Goal: Task Accomplishment & Management: Manage account settings

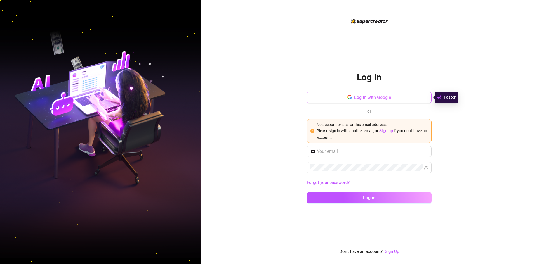
click at [351, 100] on span "button" at bounding box center [349, 97] width 4 height 5
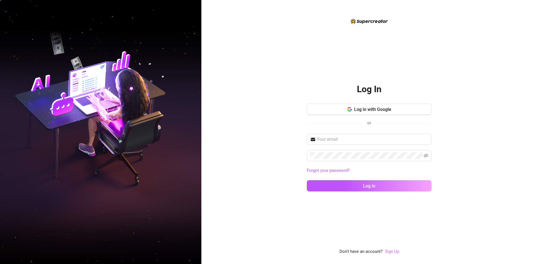
click at [394, 253] on link "Sign Up" at bounding box center [392, 251] width 14 height 5
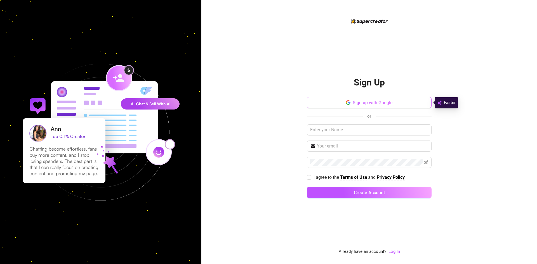
click at [351, 102] on button "Sign up with Google" at bounding box center [369, 102] width 125 height 11
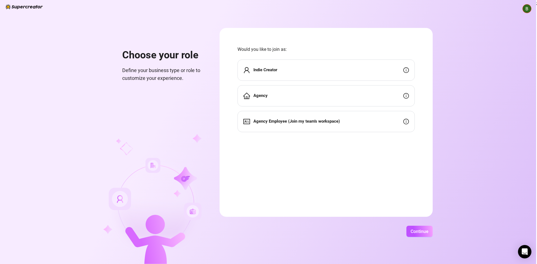
click at [267, 72] on strong "Indie Creator" at bounding box center [265, 69] width 24 height 5
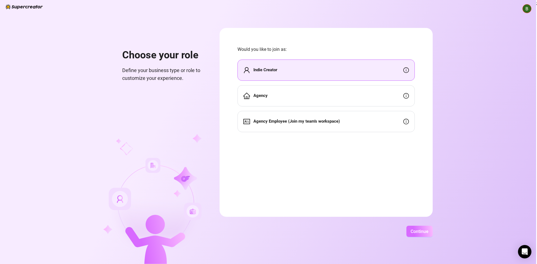
click at [421, 230] on span "Continue" at bounding box center [420, 231] width 18 height 5
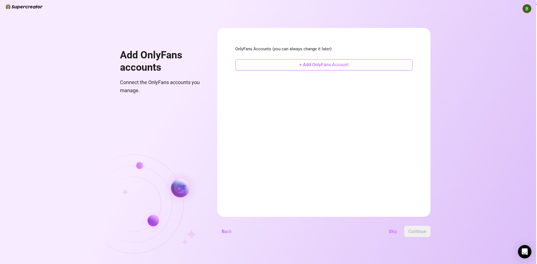
click at [345, 67] on span "+ Add OnlyFans Account" at bounding box center [323, 64] width 49 height 5
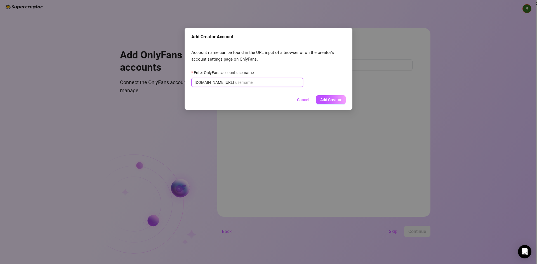
paste input "lunitagalacticafree"
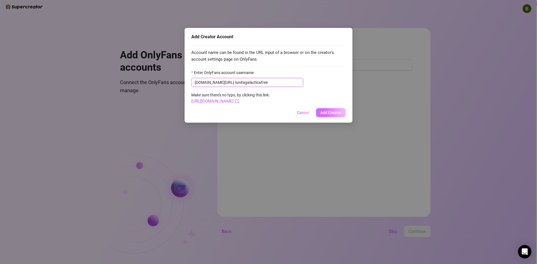
type input "lunitagalacticafree"
click at [324, 111] on span "Add Creator" at bounding box center [330, 112] width 21 height 4
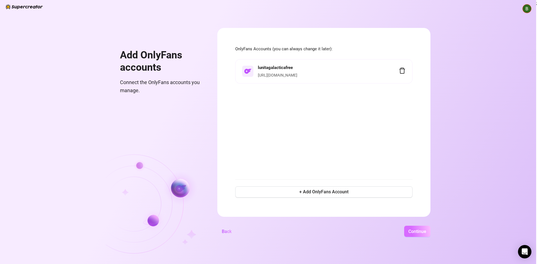
click at [420, 231] on span "Continue" at bounding box center [417, 231] width 18 height 5
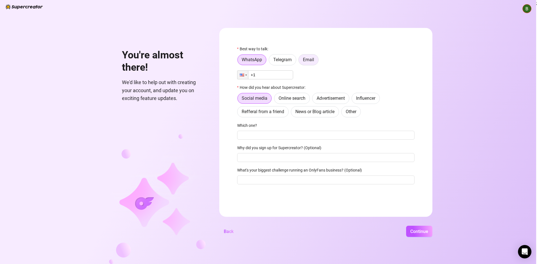
click at [310, 59] on span "Email" at bounding box center [308, 59] width 11 height 5
click at [300, 61] on input "Email" at bounding box center [300, 61] width 0 height 0
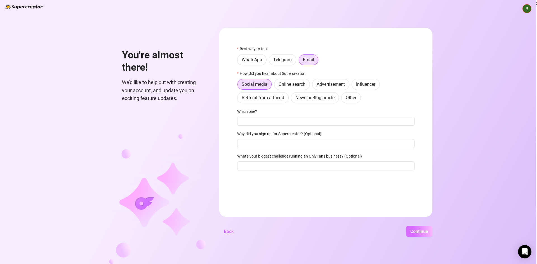
click at [419, 234] on span "Continue" at bounding box center [419, 231] width 18 height 5
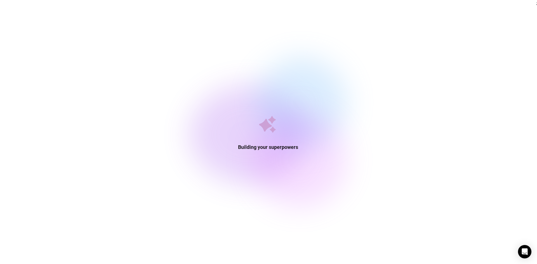
drag, startPoint x: 355, startPoint y: 178, endPoint x: 328, endPoint y: 270, distance: 95.4
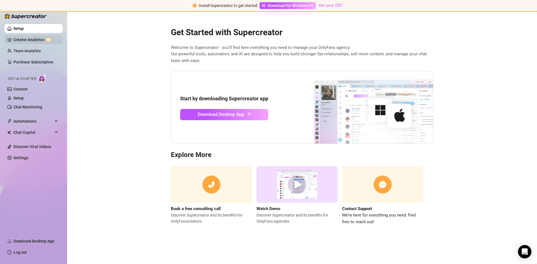
click at [29, 41] on link "Creator Analytics" at bounding box center [35, 39] width 45 height 9
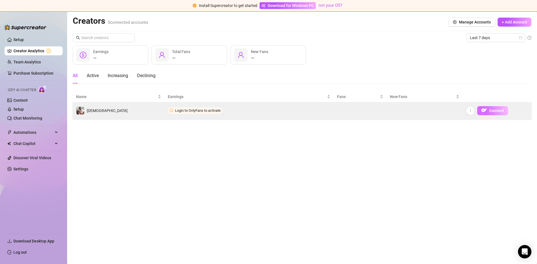
click at [484, 110] on img "button" at bounding box center [484, 111] width 6 height 6
click at [145, 112] on td "[DEMOGRAPHIC_DATA]" at bounding box center [119, 110] width 92 height 17
click at [494, 113] on button "Connect" at bounding box center [492, 110] width 31 height 9
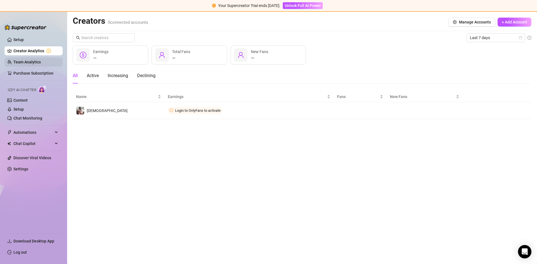
click at [39, 60] on link "Team Analytics" at bounding box center [26, 62] width 27 height 4
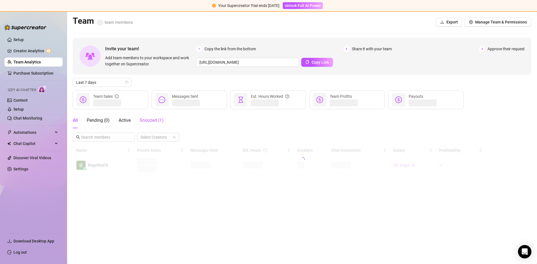
click at [152, 119] on span "Snoozed ( 1 )" at bounding box center [152, 120] width 24 height 5
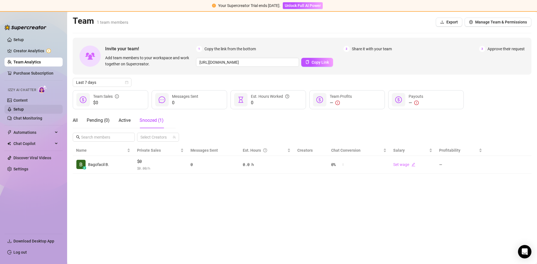
click at [24, 107] on link "Setup" at bounding box center [18, 109] width 10 height 4
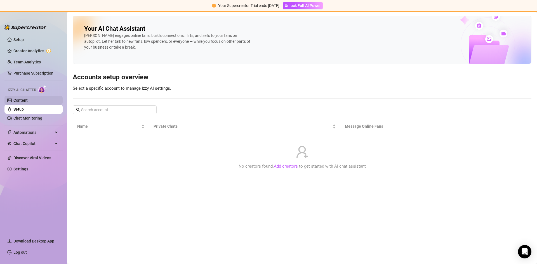
click at [28, 101] on link "Content" at bounding box center [20, 100] width 14 height 4
